Goal: Find specific fact: Find contact information

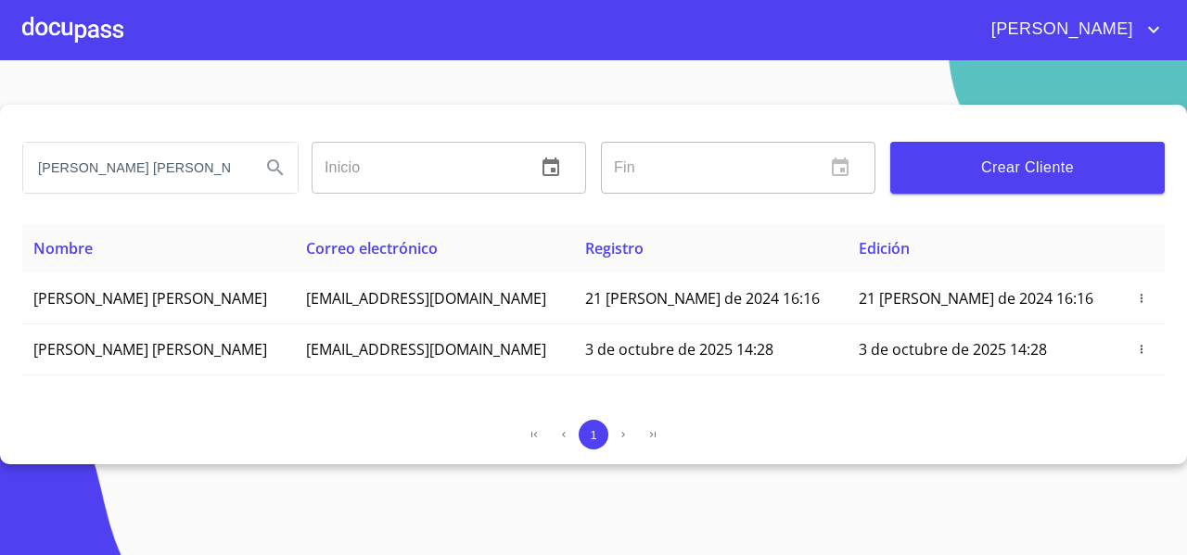
drag, startPoint x: 153, startPoint y: 176, endPoint x: 18, endPoint y: 162, distance: 136.1
click at [18, 162] on div "[PERSON_NAME] [PERSON_NAME]" at bounding box center [159, 167] width 289 height 67
type input "[PERSON_NAME]"
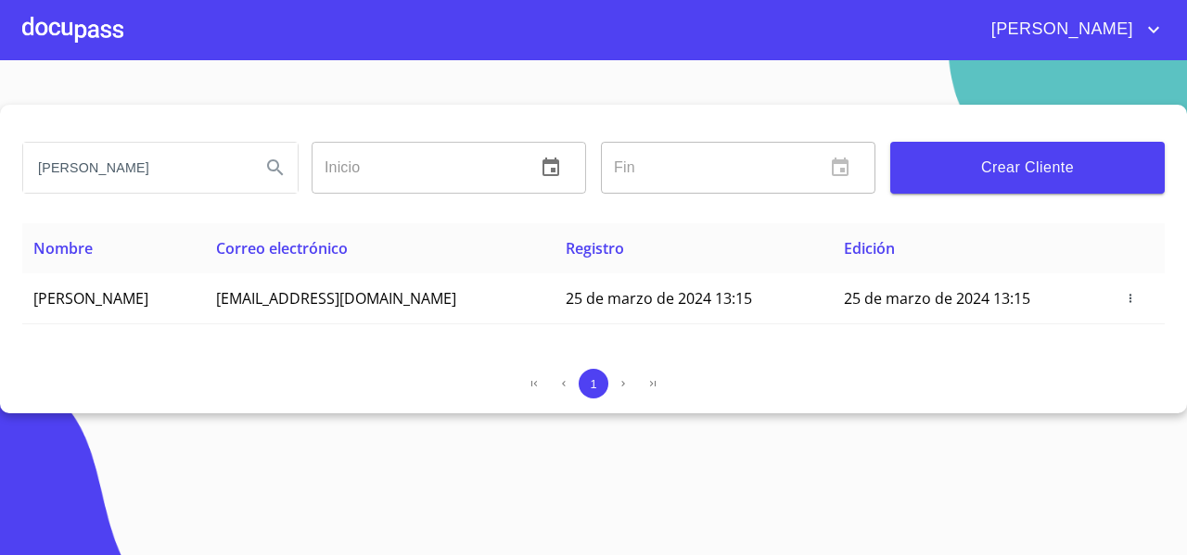
click at [18, 162] on div "[PERSON_NAME]" at bounding box center [159, 167] width 289 height 67
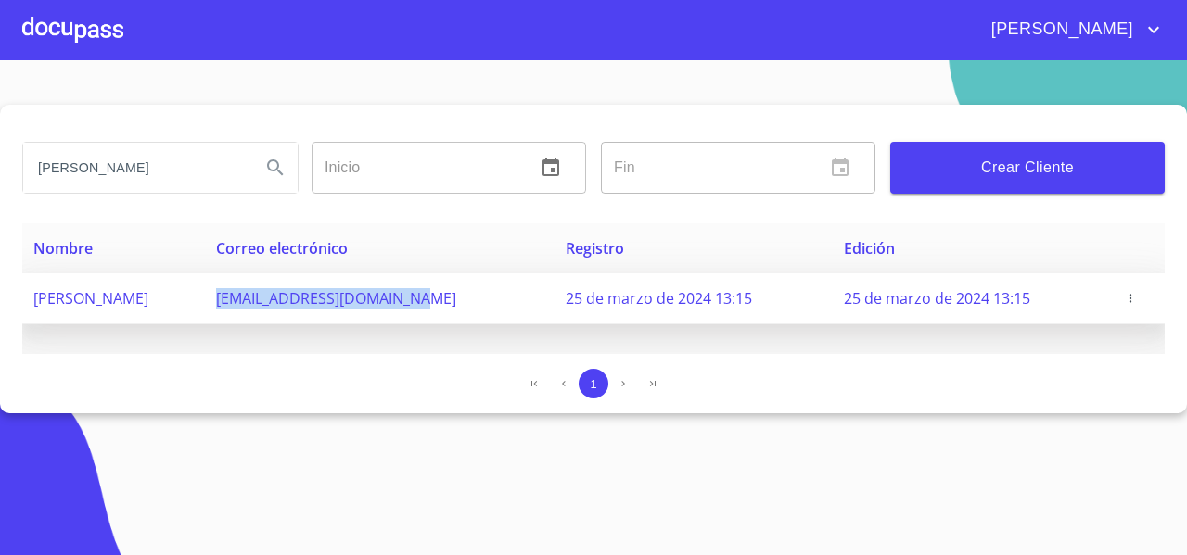
drag, startPoint x: 325, startPoint y: 303, endPoint x: 545, endPoint y: 312, distance: 220.9
click at [545, 312] on td "[EMAIL_ADDRESS][DOMAIN_NAME]" at bounding box center [380, 299] width 350 height 51
copy span "[EMAIL_ADDRESS][DOMAIN_NAME]"
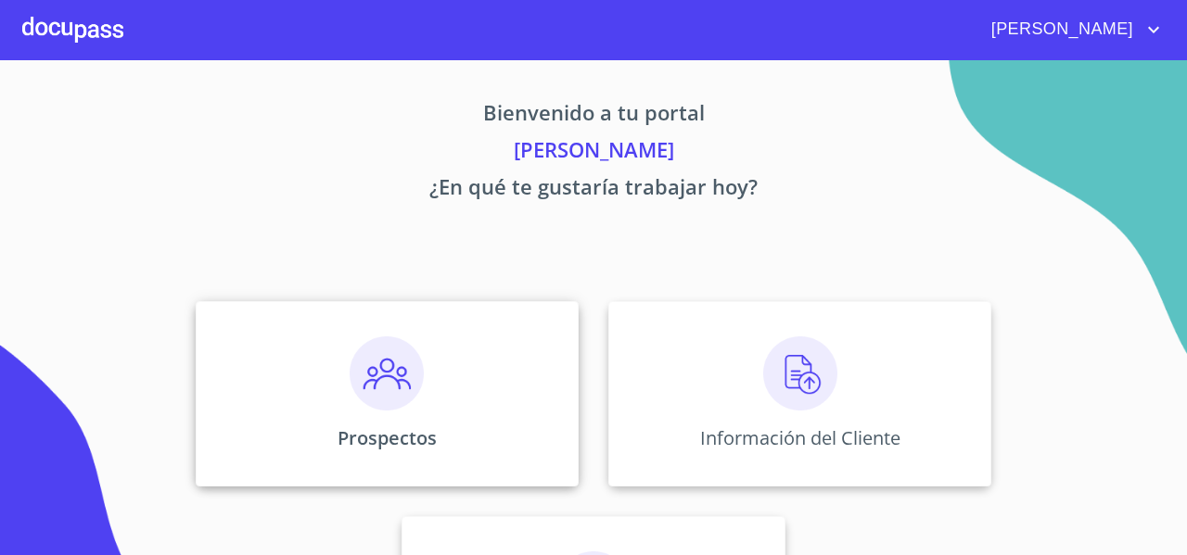
click at [253, 328] on div "Prospectos" at bounding box center [387, 393] width 383 height 185
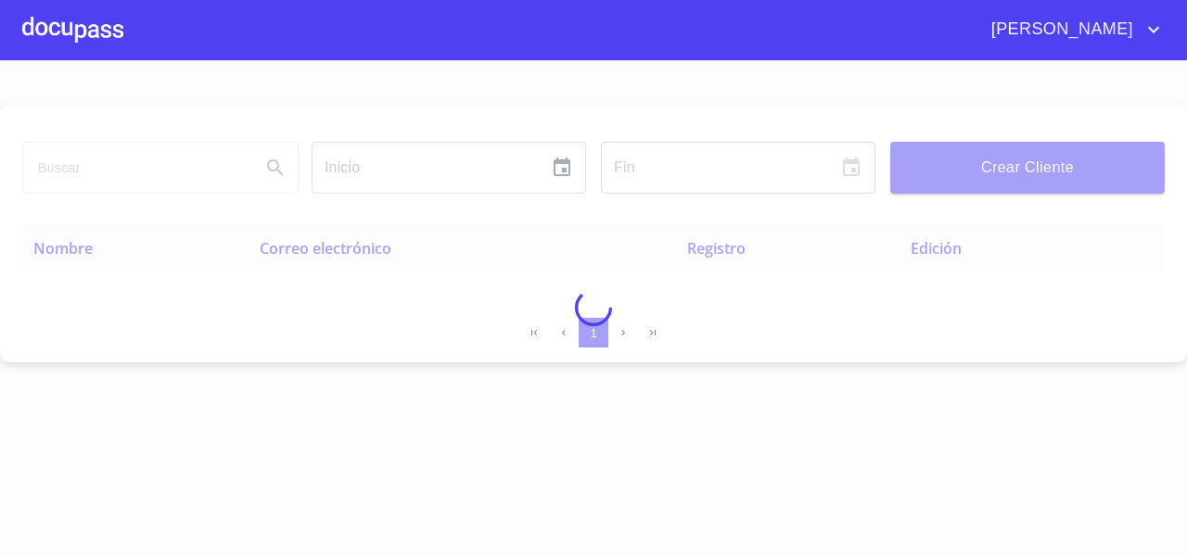
click at [121, 170] on div at bounding box center [593, 307] width 1187 height 495
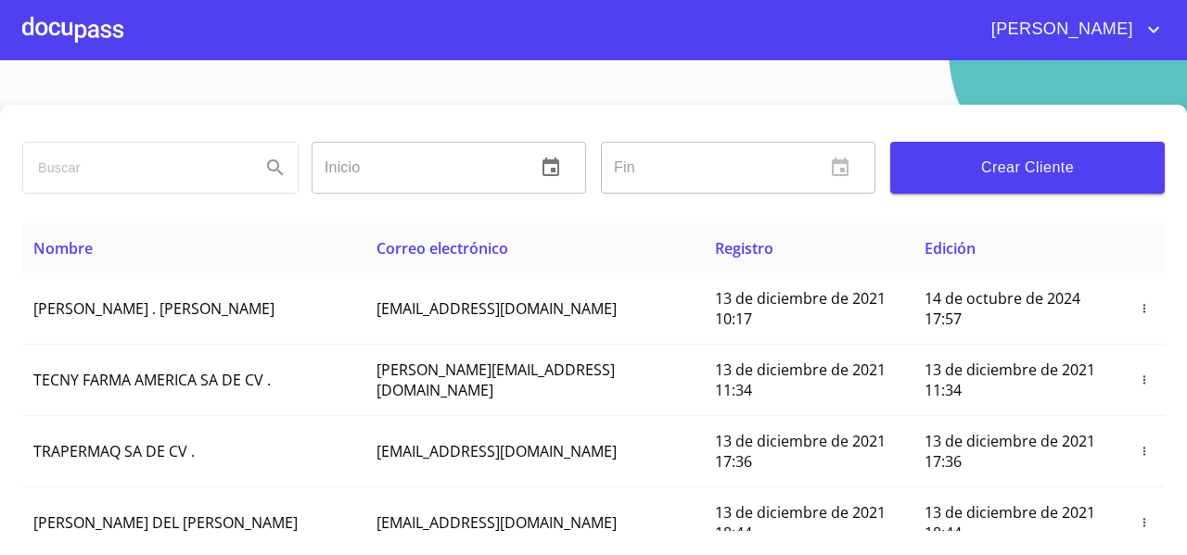
click at [121, 170] on input "search" at bounding box center [134, 168] width 223 height 50
type input "SILVINO"
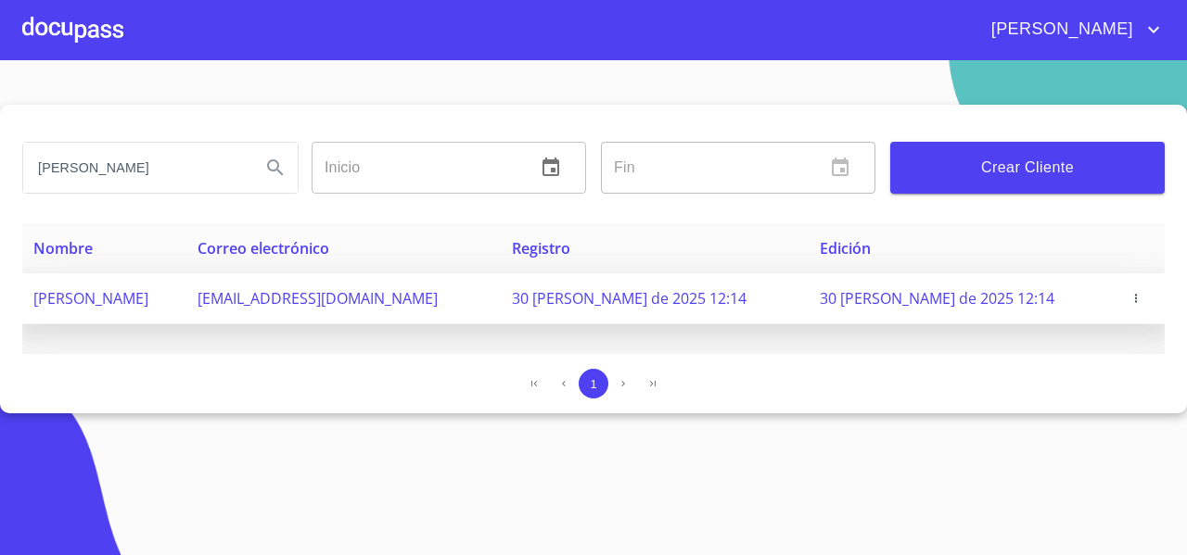
drag, startPoint x: 284, startPoint y: 300, endPoint x: 517, endPoint y: 298, distance: 233.7
click at [517, 298] on tr "SILVINO SANCHEZ ESCOBAR silvinosanchez505@gmail.com 30 de agosto de 2025 12:14 …" at bounding box center [593, 299] width 1142 height 51
copy tr "silvinosanchez505@gmail.com"
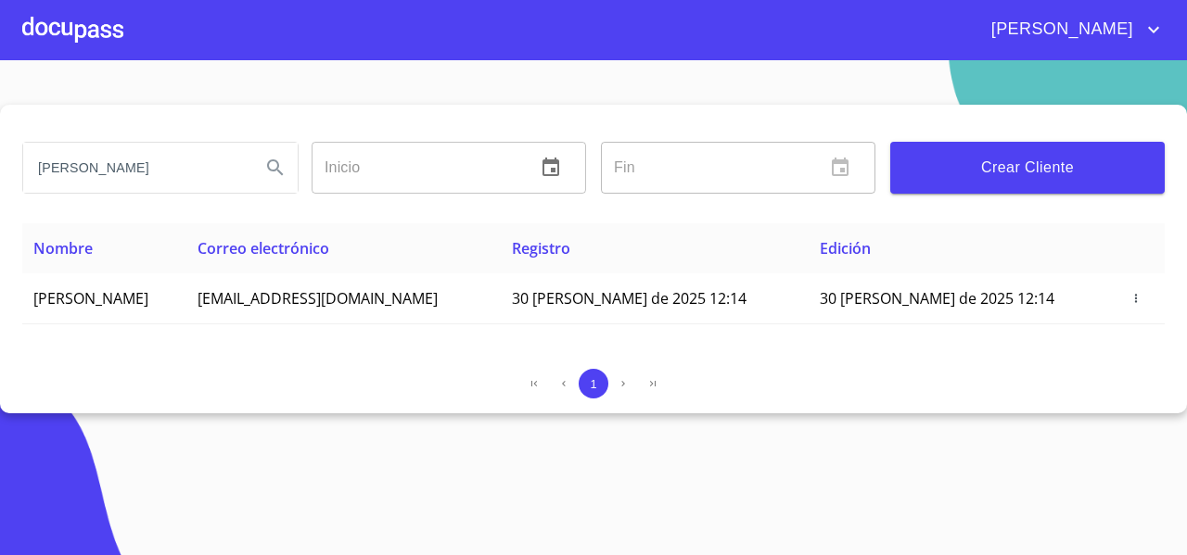
click at [261, 483] on section "SILVINO Inicio ​ Fin ​ Crear Cliente Nombre Correo electrónico Registro Edición…" at bounding box center [593, 307] width 1187 height 495
